Goal: Task Accomplishment & Management: Manage account settings

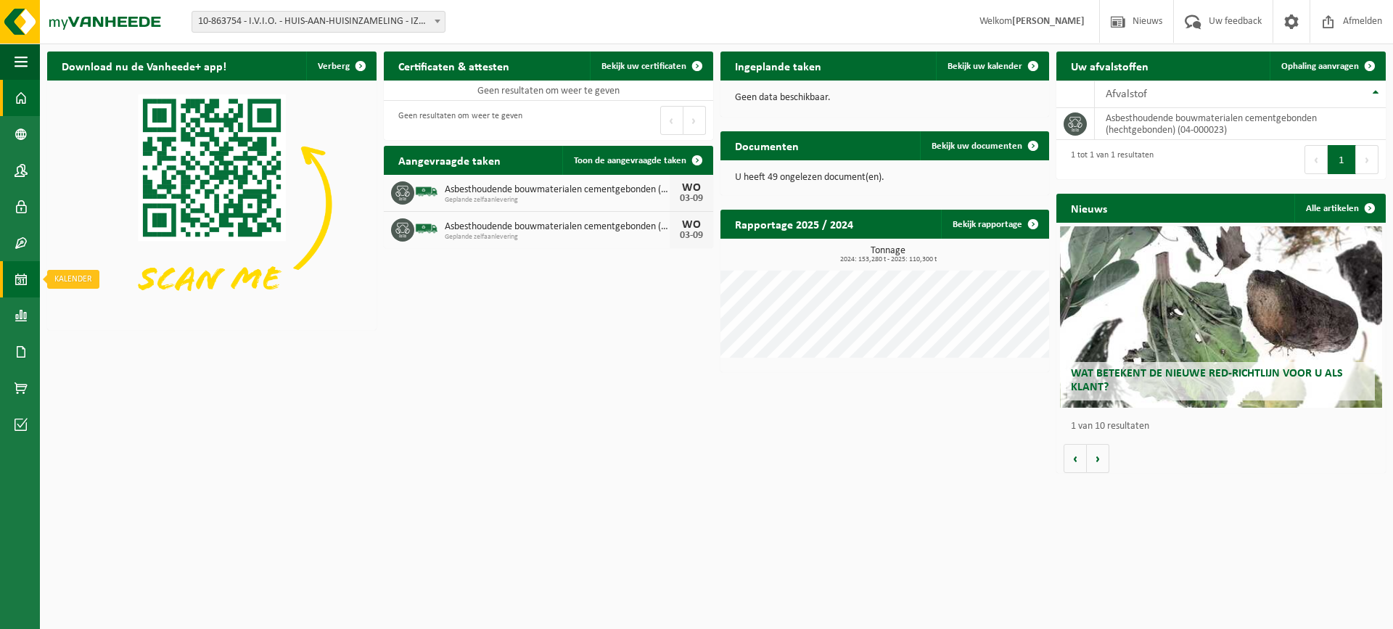
click at [2, 288] on link "Kalender" at bounding box center [20, 279] width 40 height 36
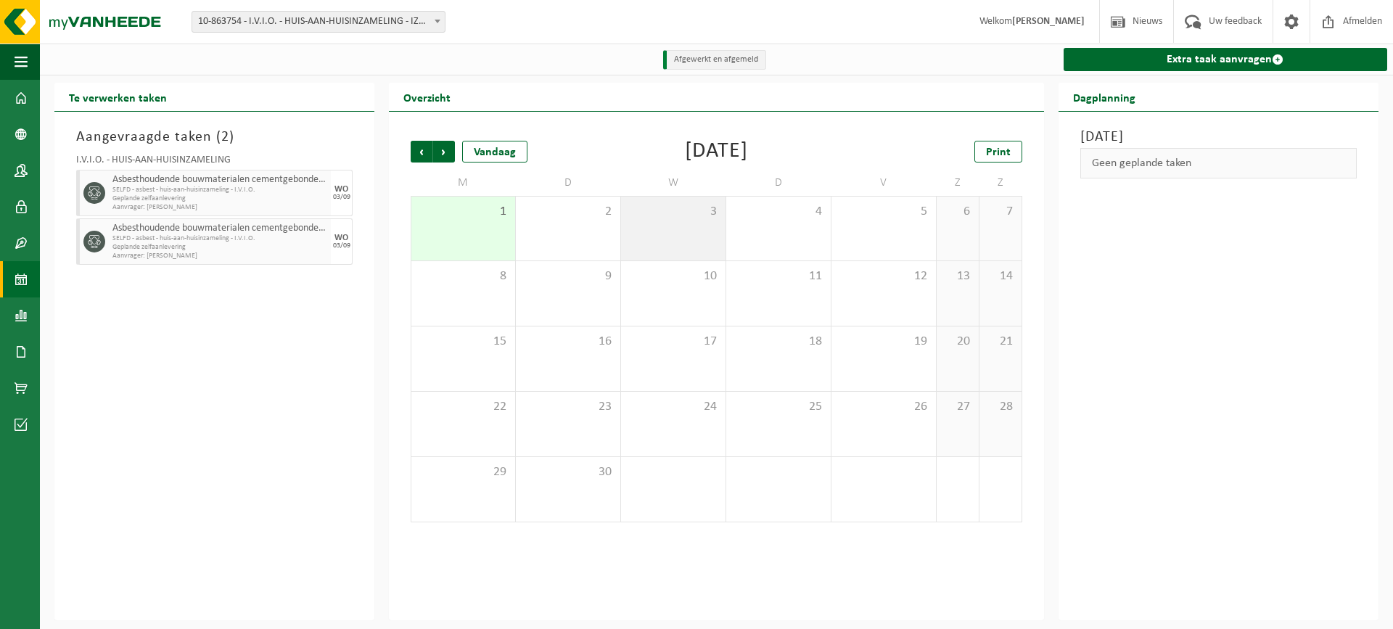
click at [648, 220] on span "3" at bounding box center [673, 212] width 90 height 16
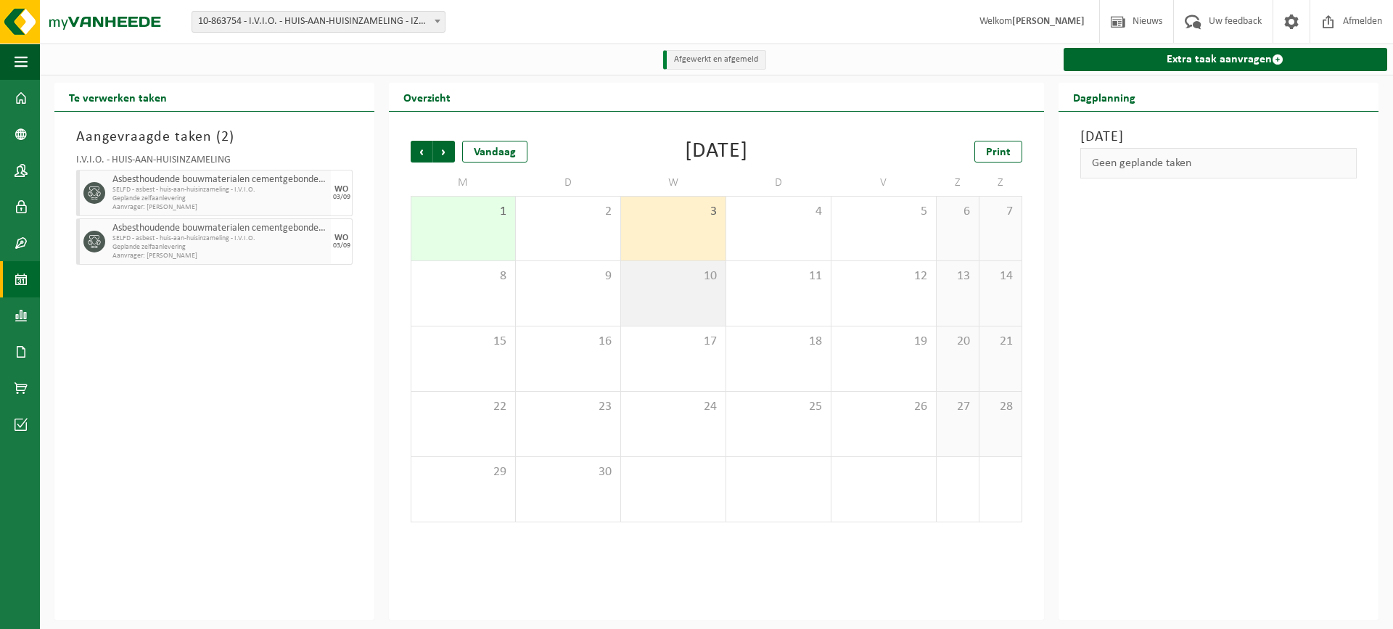
click at [698, 288] on div "10" at bounding box center [673, 293] width 104 height 65
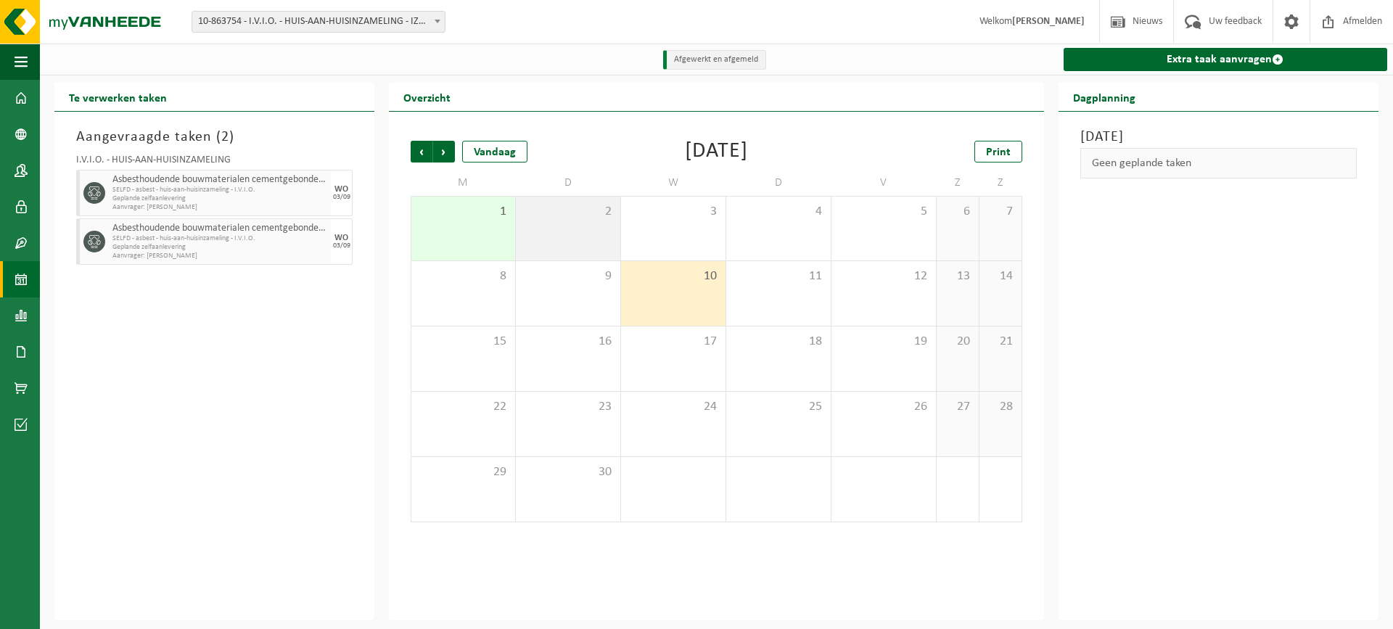
click at [602, 247] on div "2" at bounding box center [568, 229] width 104 height 64
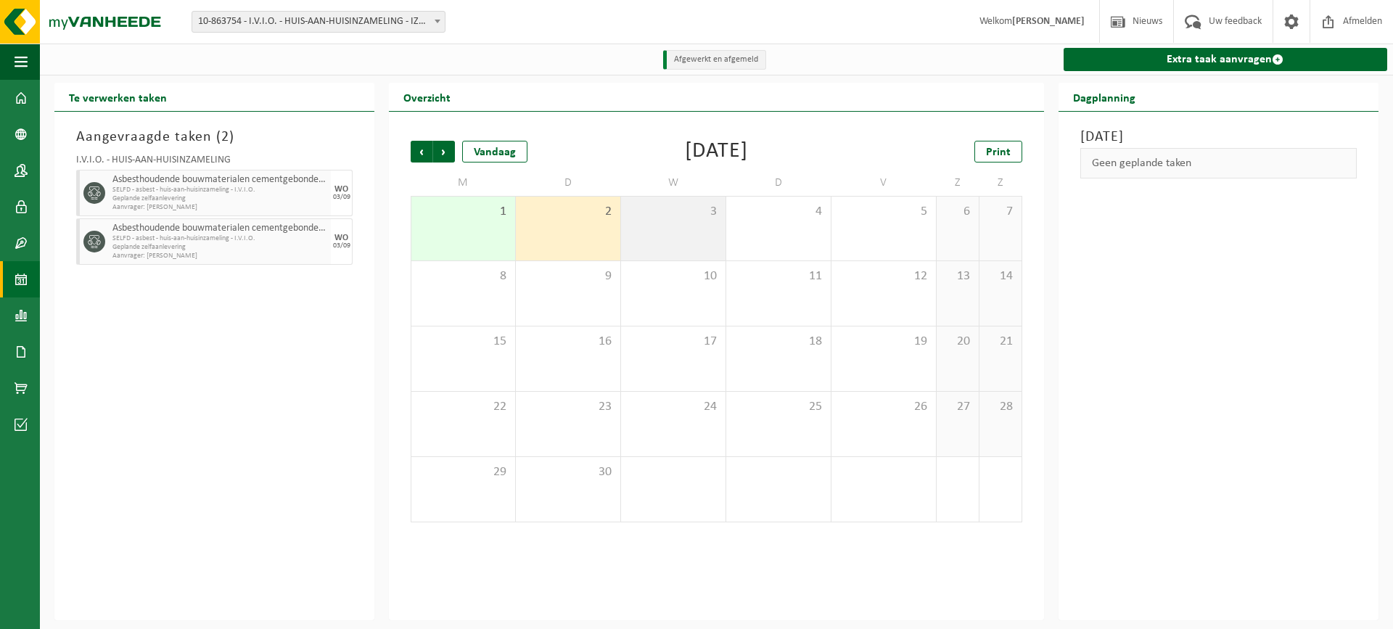
click at [697, 234] on div "3" at bounding box center [673, 229] width 104 height 64
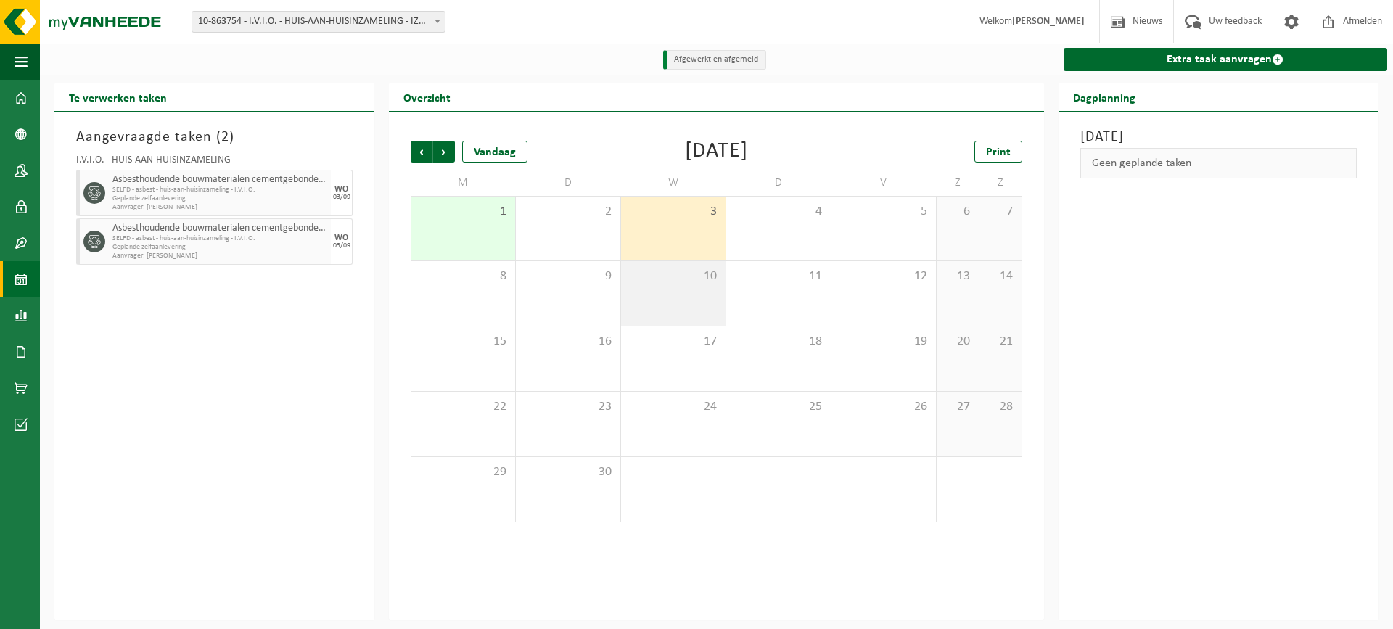
click at [669, 305] on div "10" at bounding box center [673, 293] width 104 height 65
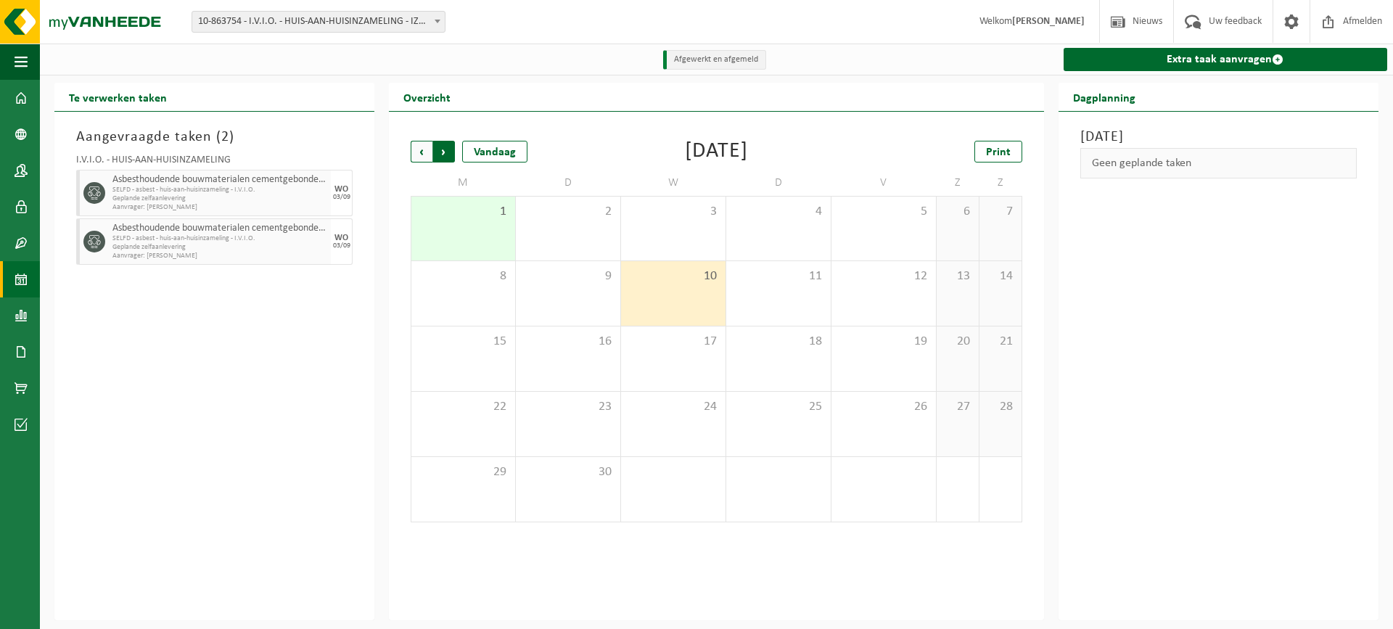
click at [418, 147] on span "Vorige" at bounding box center [422, 152] width 22 height 22
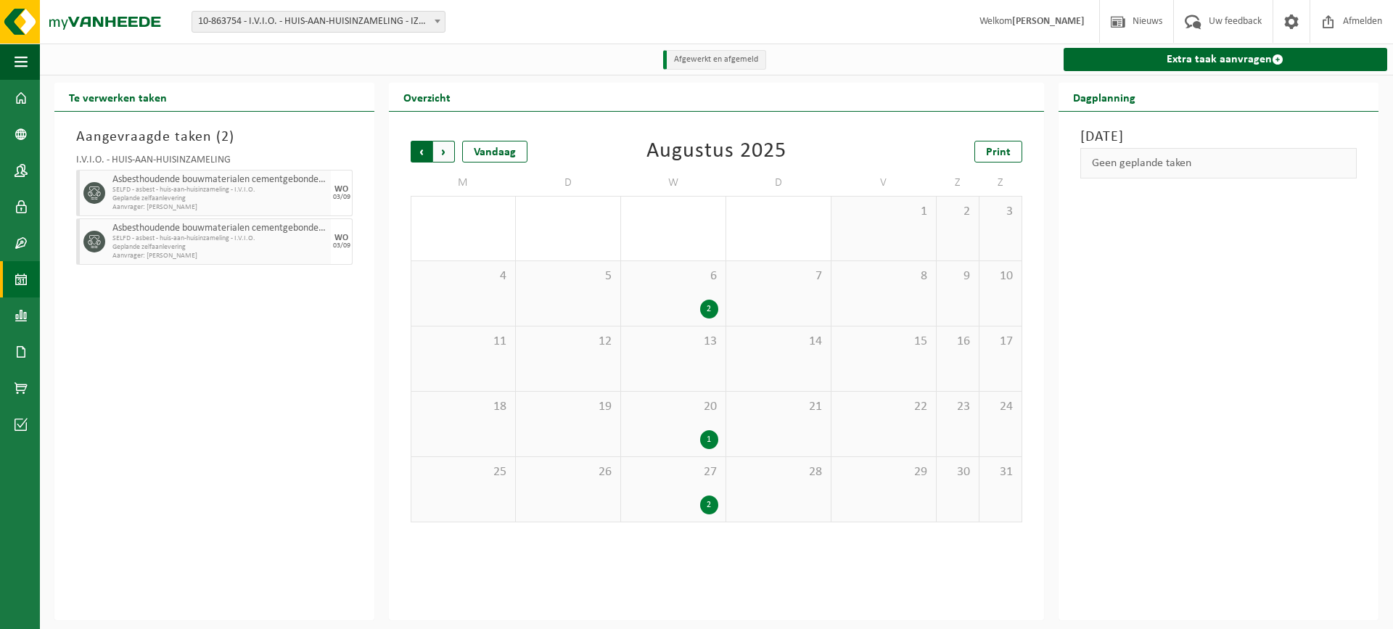
click at [440, 150] on span "Volgende" at bounding box center [444, 152] width 22 height 22
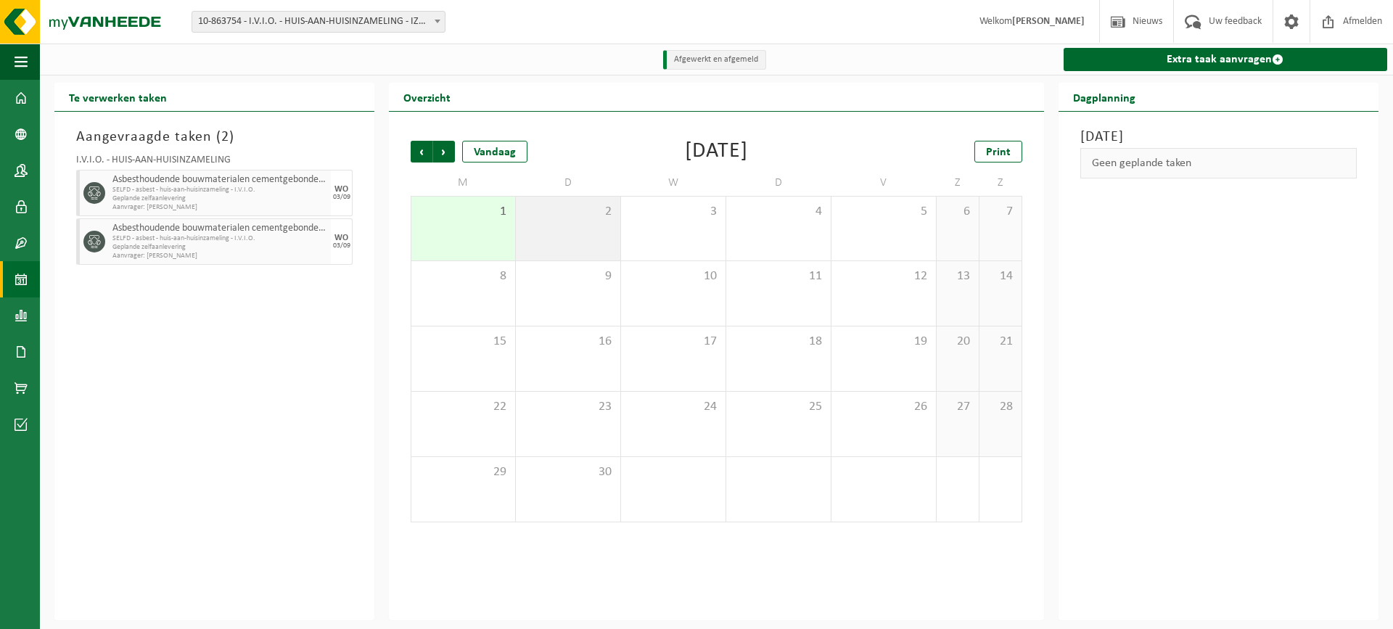
click at [583, 242] on div "2" at bounding box center [568, 229] width 104 height 64
